Goal: Information Seeking & Learning: Learn about a topic

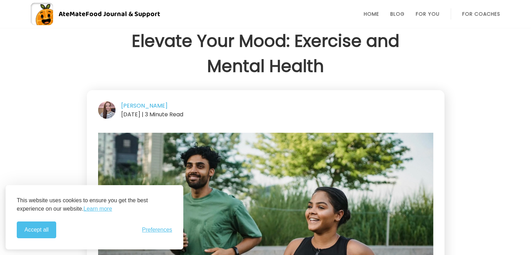
scroll to position [10, 0]
click at [42, 232] on button "Accept all" at bounding box center [36, 229] width 39 height 17
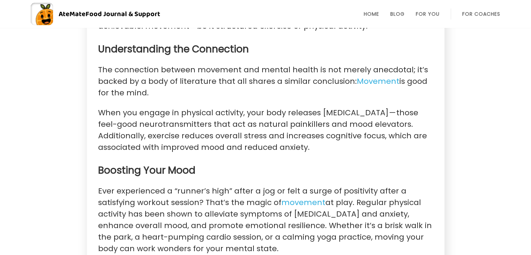
scroll to position [373, 0]
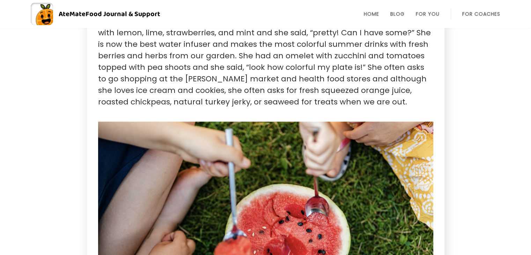
scroll to position [580, 0]
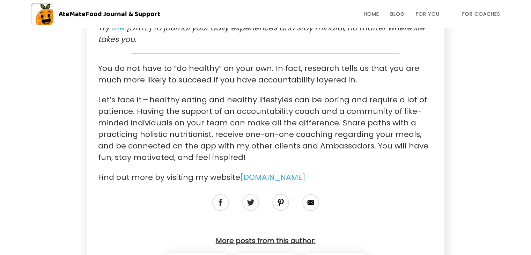
scroll to position [1179, 0]
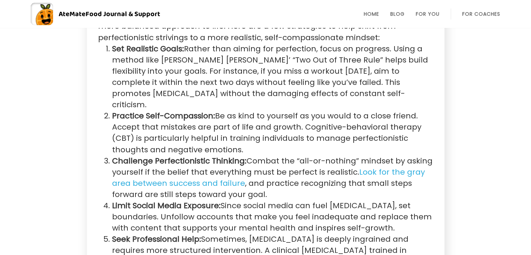
drag, startPoint x: 111, startPoint y: 116, endPoint x: 242, endPoint y: 145, distance: 133.6
click at [242, 145] on li "Practice Self-Compassion: Be as kind to yourself as you would to a close friend…" at bounding box center [272, 132] width 321 height 45
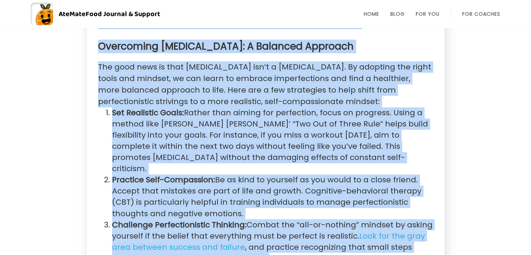
scroll to position [922, 0]
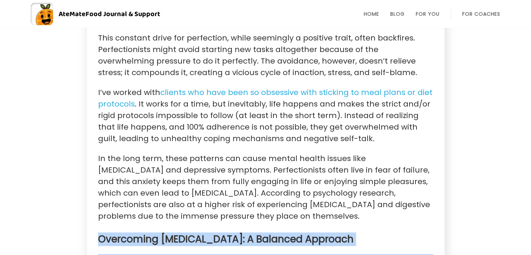
drag, startPoint x: 244, startPoint y: 207, endPoint x: 70, endPoint y: 236, distance: 176.6
click at [70, 236] on div "The Impact of Perfectionism on Emotional Well-being Stacy Yates 15 Oct 2024 | 3…" at bounding box center [265, 193] width 531 height 2154
copy section "Overcoming Perfectionism: A Balanced Approach The good news is that perfectioni…"
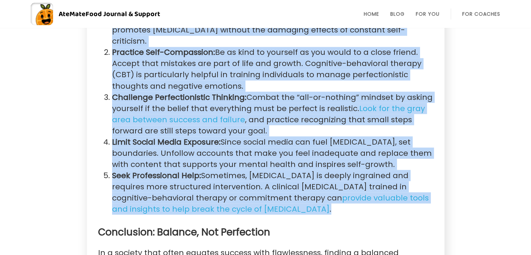
scroll to position [1244, 0]
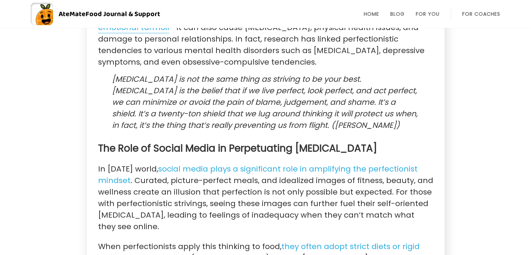
scroll to position [613, 0]
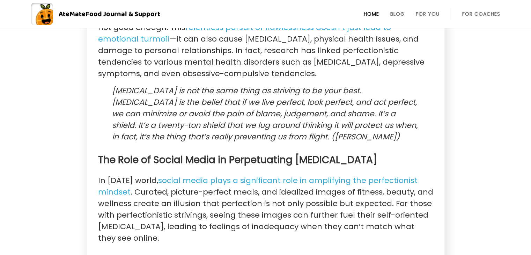
click at [375, 12] on link "Home" at bounding box center [371, 14] width 15 height 6
